Goal: Information Seeking & Learning: Learn about a topic

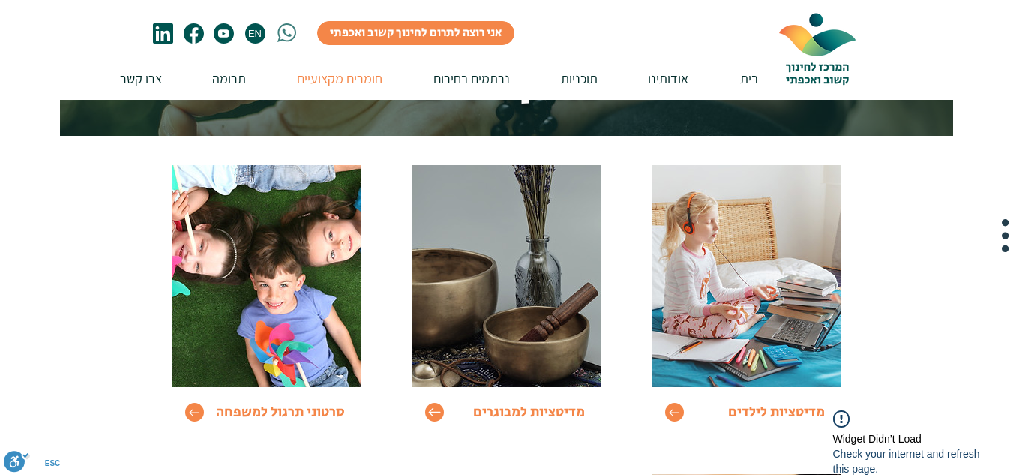
click at [436, 412] on icon "Go to" at bounding box center [434, 412] width 12 height 9
click at [434, 409] on icon "Go to" at bounding box center [434, 412] width 13 height 13
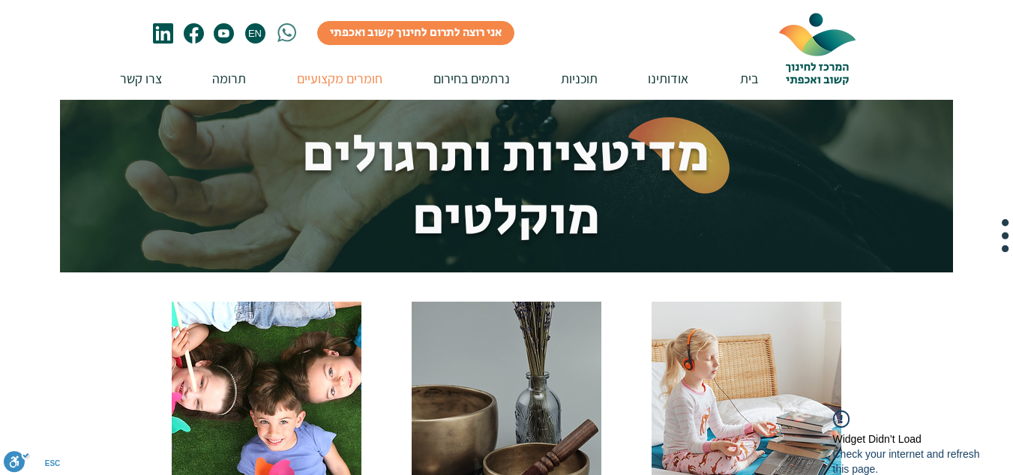
click at [434, 409] on div "Go to מדיטציות למבוגרים" at bounding box center [506, 430] width 217 height 286
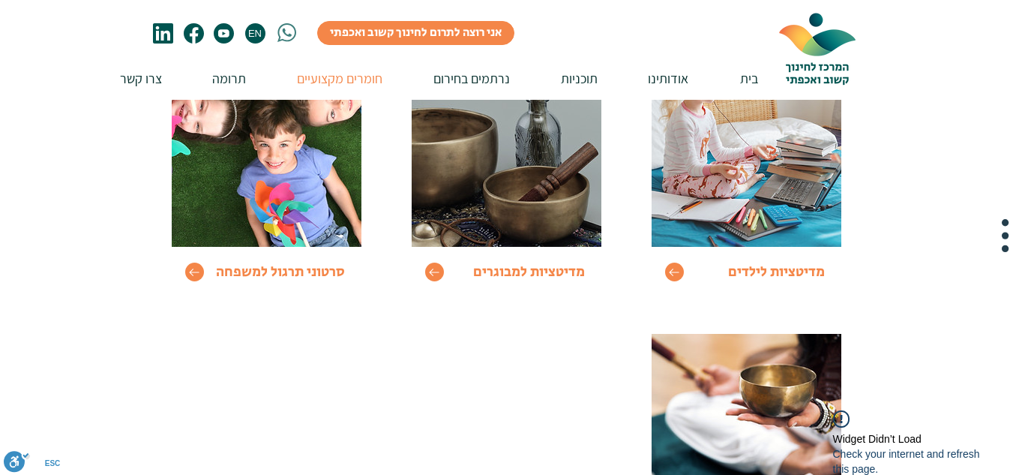
scroll to position [279, 0]
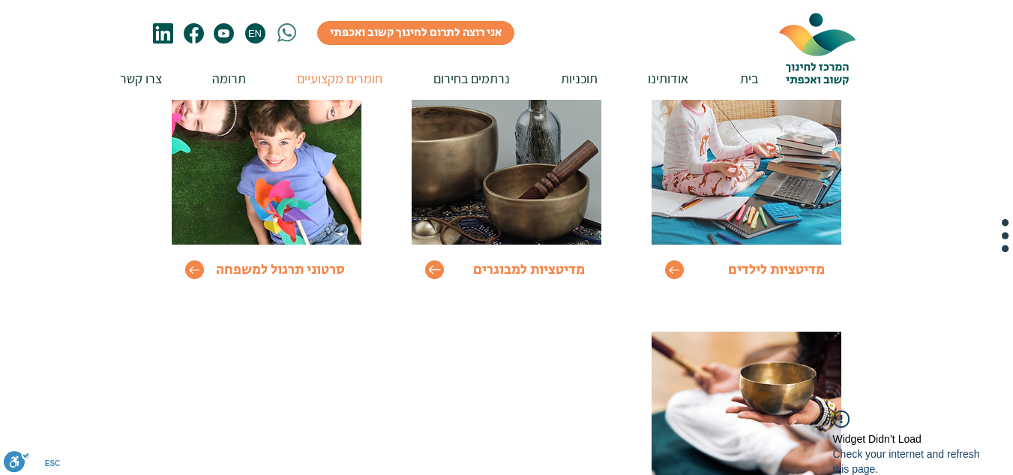
click at [434, 269] on icon "Go to" at bounding box center [434, 269] width 12 height 9
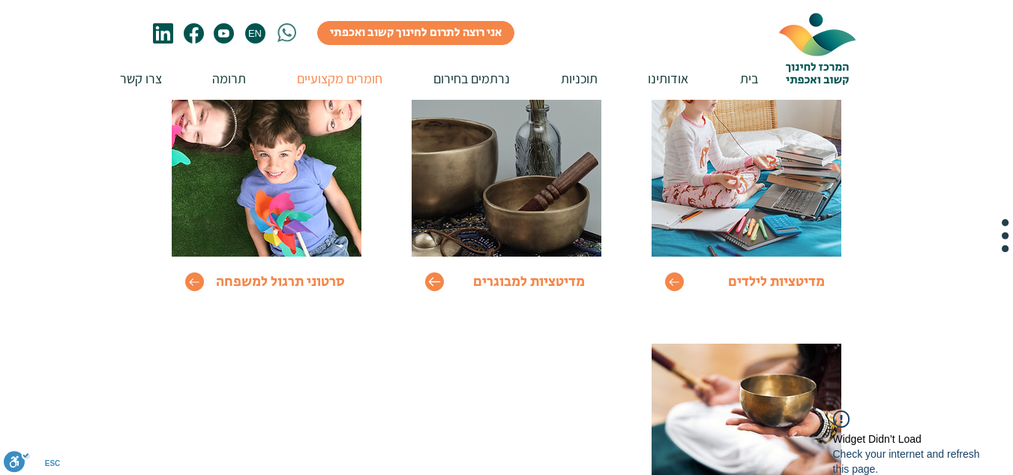
scroll to position [268, 0]
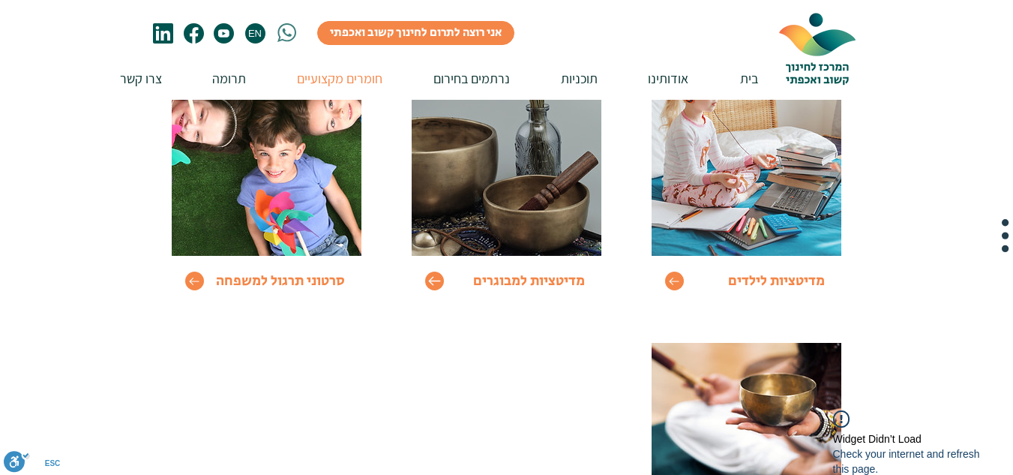
click at [436, 276] on icon "Go to" at bounding box center [434, 280] width 13 height 13
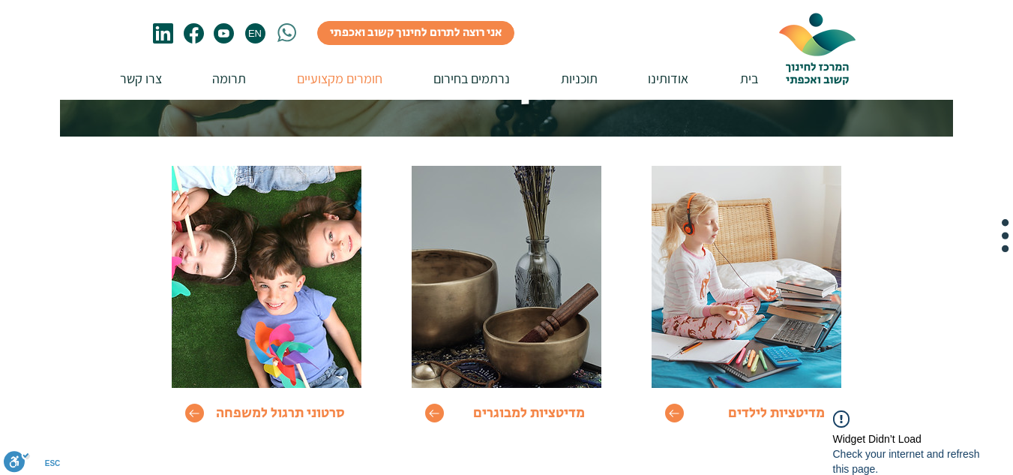
scroll to position [136, 0]
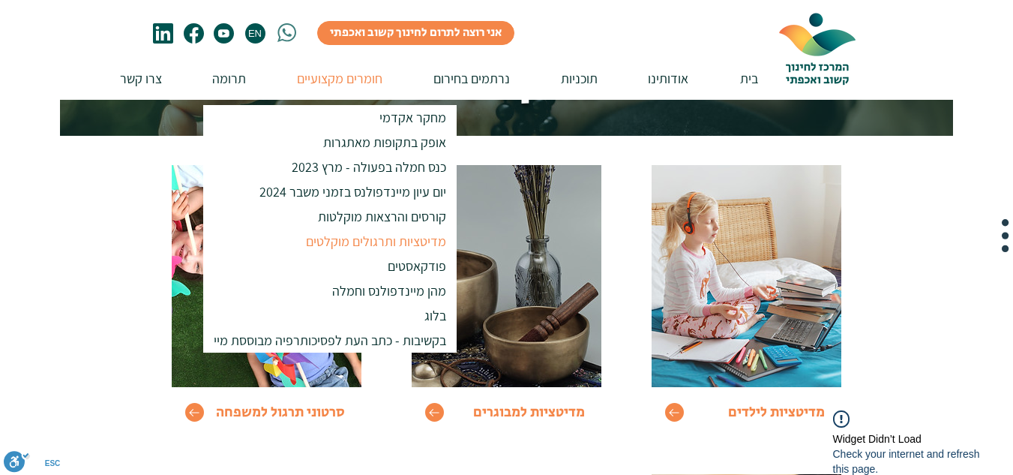
click at [378, 239] on p "מדיטציות ותרגולים מוקלטים" at bounding box center [376, 241] width 154 height 25
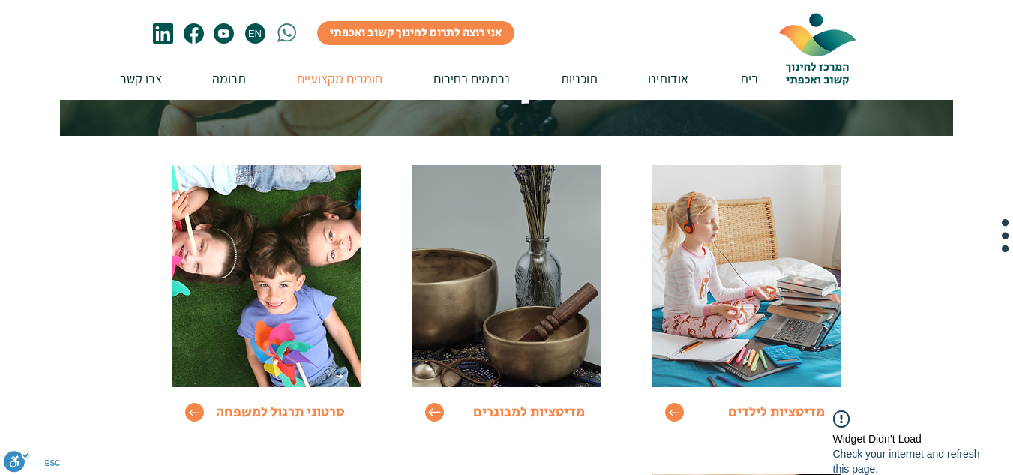
click at [435, 415] on icon "Go to" at bounding box center [434, 412] width 13 height 13
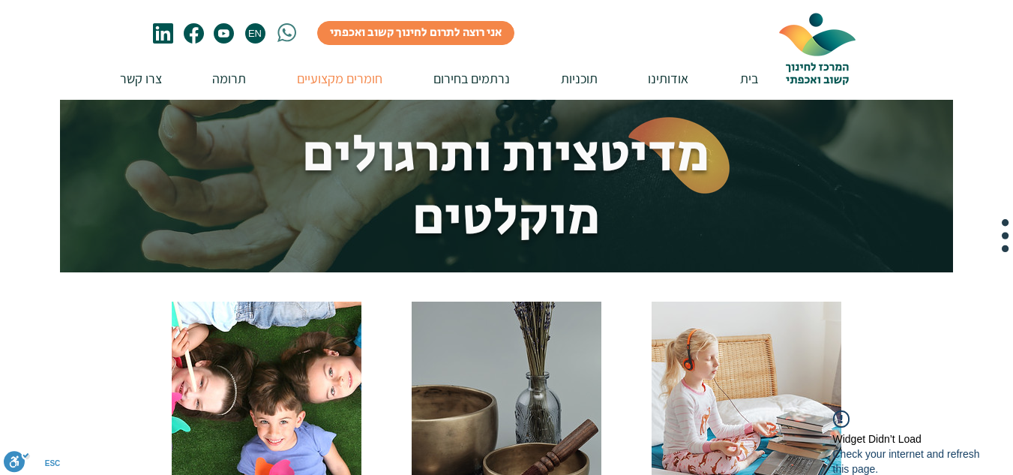
click at [435, 415] on div "Go to מדיטציות למבוגרים" at bounding box center [506, 430] width 217 height 286
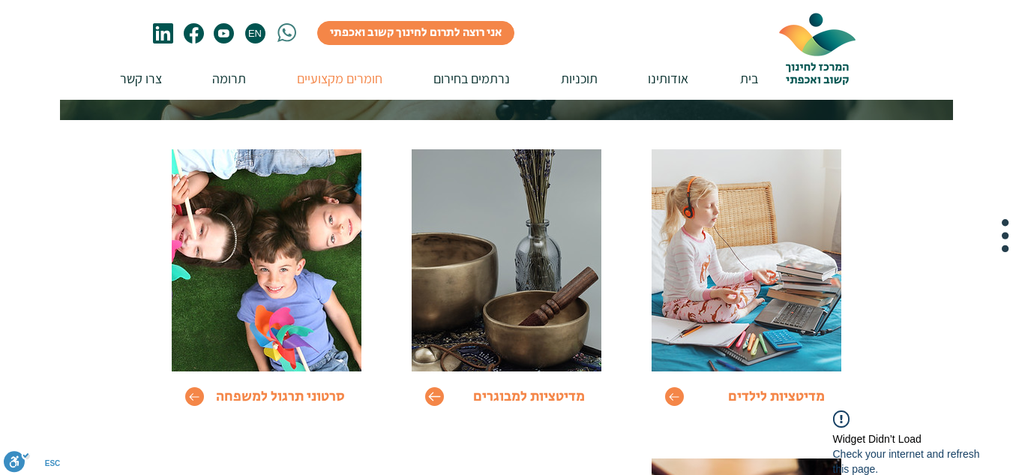
scroll to position [156, 0]
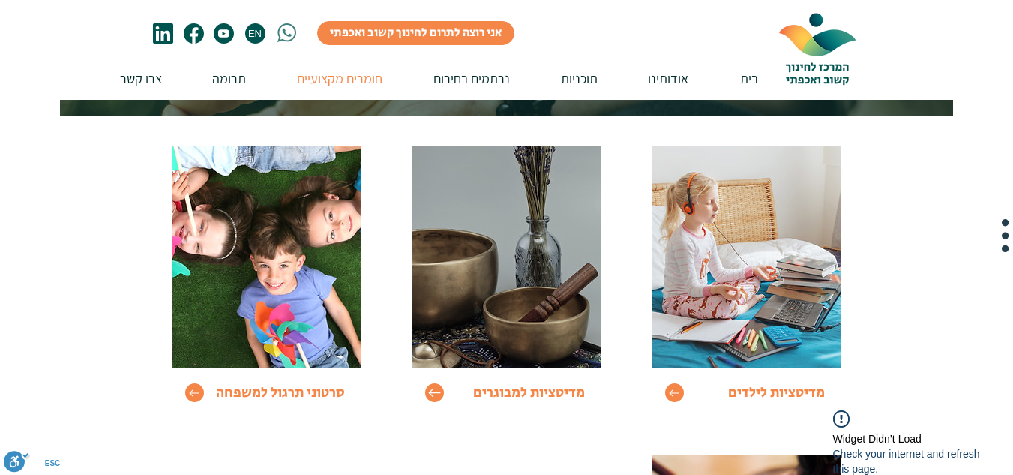
click at [437, 396] on icon "Go to" at bounding box center [434, 392] width 13 height 13
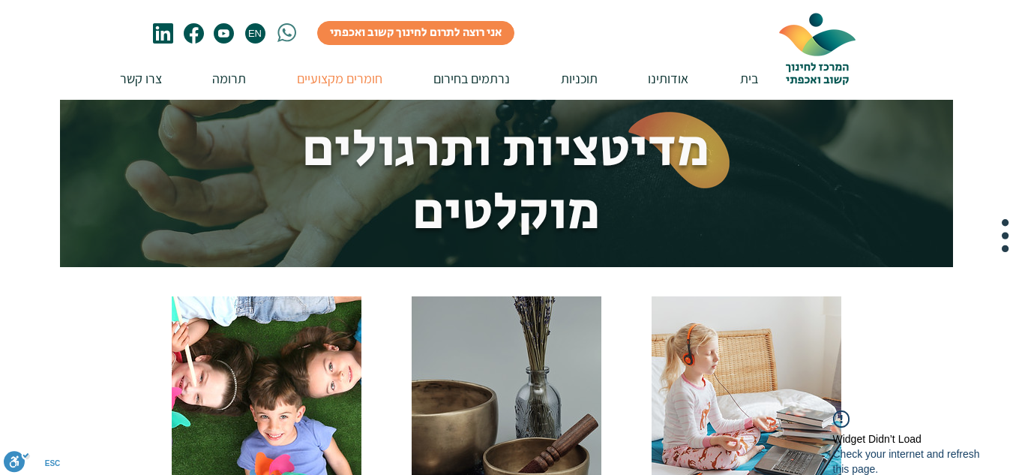
scroll to position [0, 0]
